Goal: Information Seeking & Learning: Find specific fact

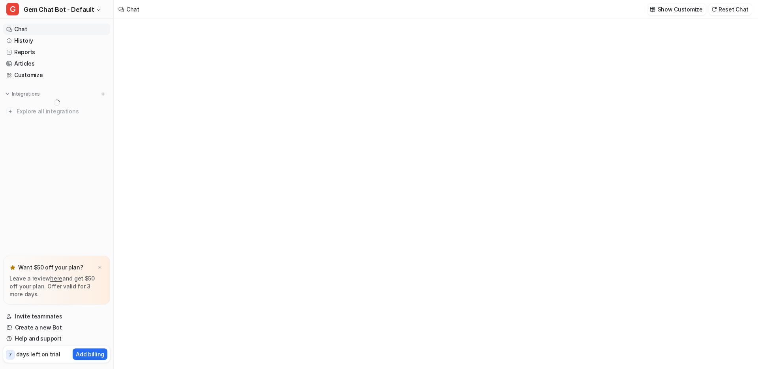
type textarea "**********"
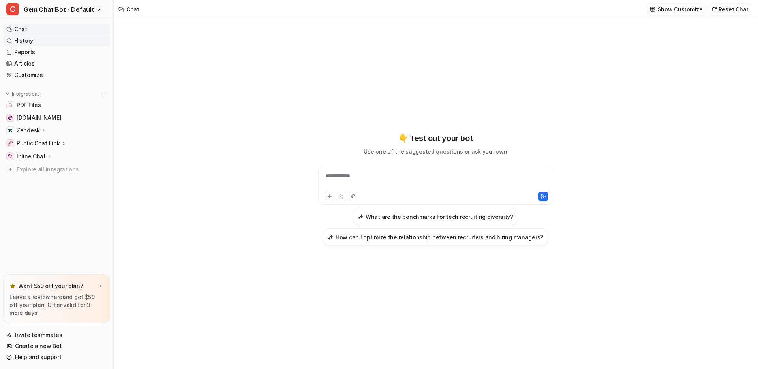
click at [32, 44] on link "History" at bounding box center [56, 40] width 107 height 11
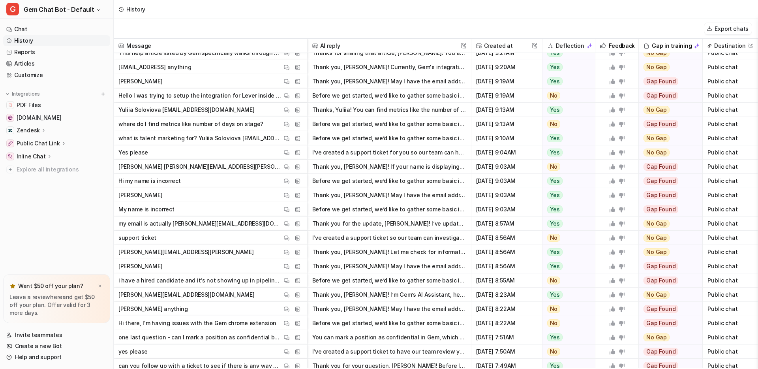
scroll to position [195, 0]
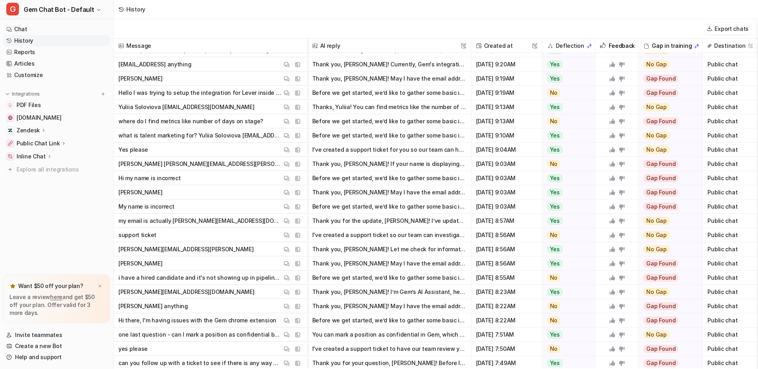
click at [363, 259] on button "Thank you, [PERSON_NAME]! May I have the email address associated with your Gem…" at bounding box center [389, 263] width 154 height 14
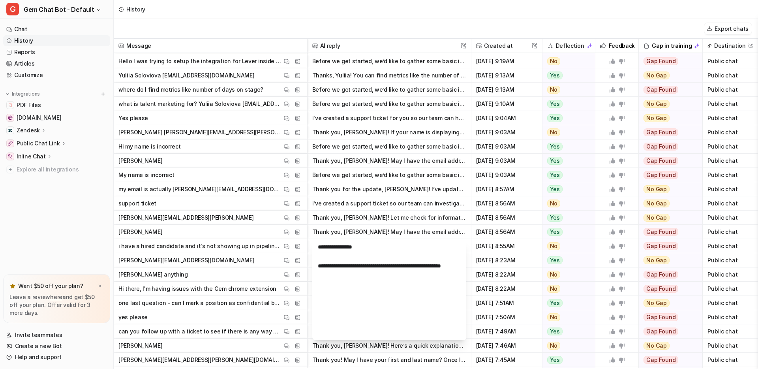
scroll to position [226, 0]
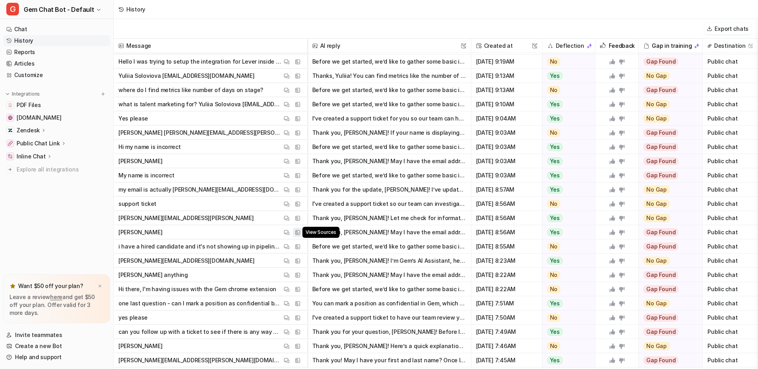
drag, startPoint x: 300, startPoint y: 235, endPoint x: 322, endPoint y: 235, distance: 21.7
click at [302, 235] on button "View Sources" at bounding box center [297, 231] width 9 height 9
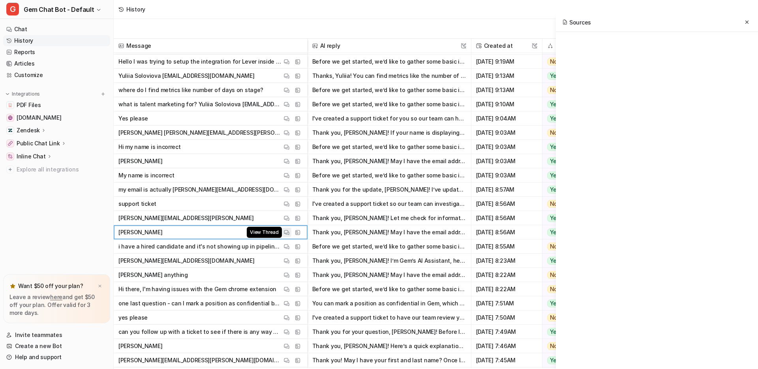
click at [286, 234] on img at bounding box center [287, 232] width 6 height 6
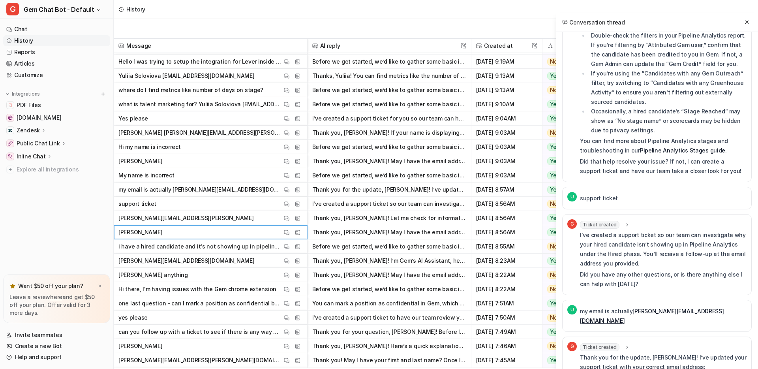
scroll to position [336, 0]
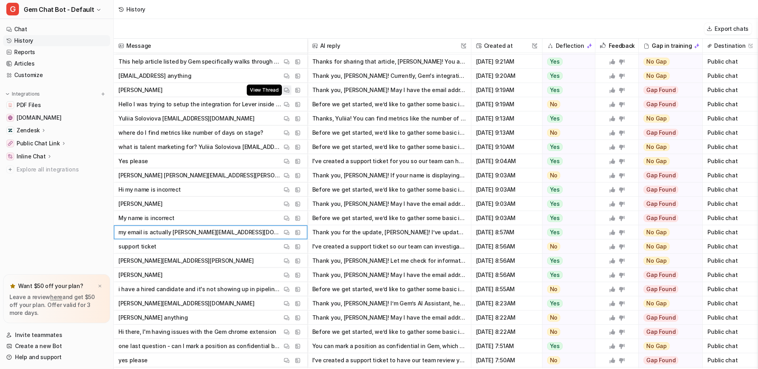
click at [285, 90] on img at bounding box center [287, 90] width 6 height 6
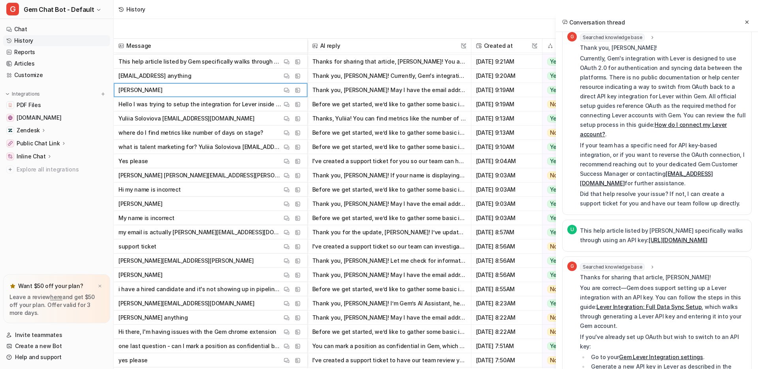
scroll to position [248, 0]
click at [662, 235] on link "[URL][DOMAIN_NAME]" at bounding box center [678, 238] width 59 height 7
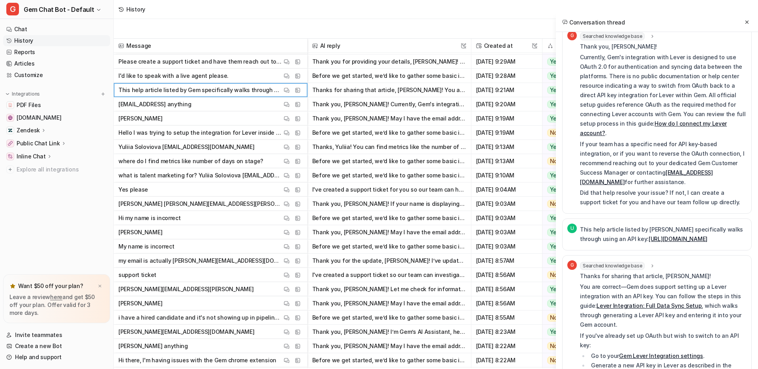
click at [708, 235] on link "[URL][DOMAIN_NAME]" at bounding box center [678, 238] width 59 height 7
